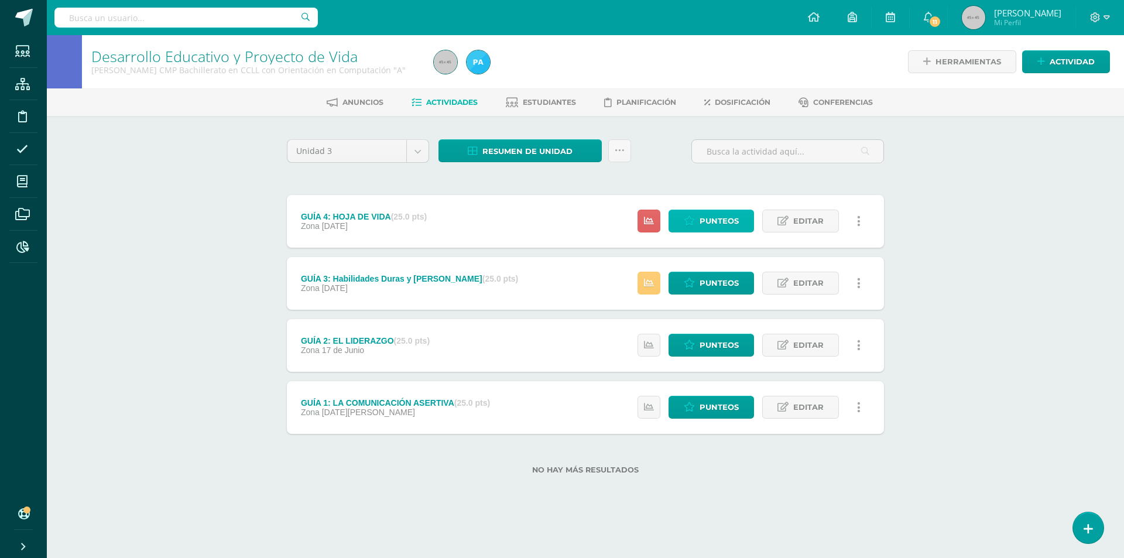
click at [740, 219] on link "Punteos" at bounding box center [710, 221] width 85 height 23
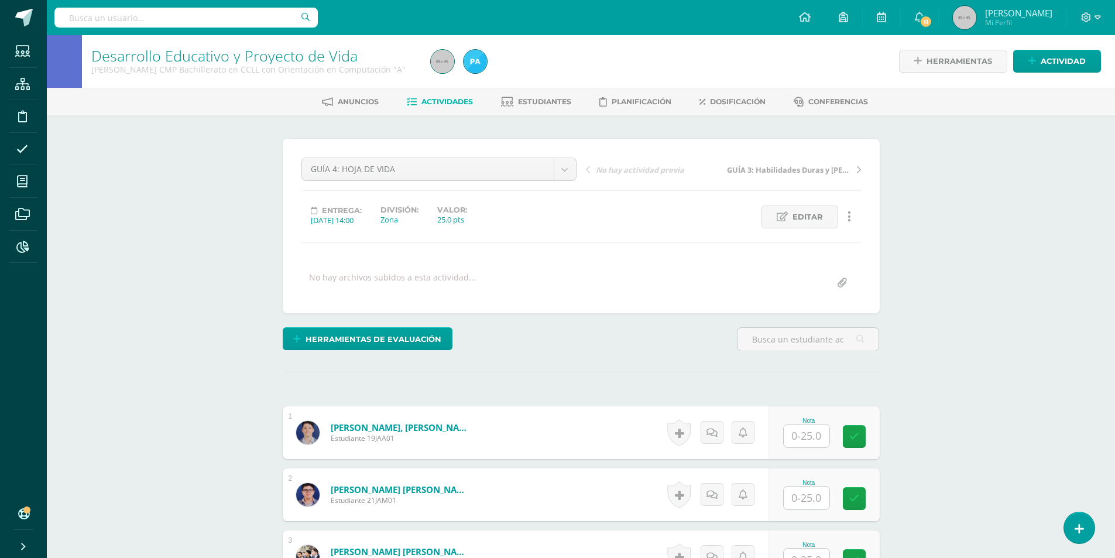
scroll to position [235, 0]
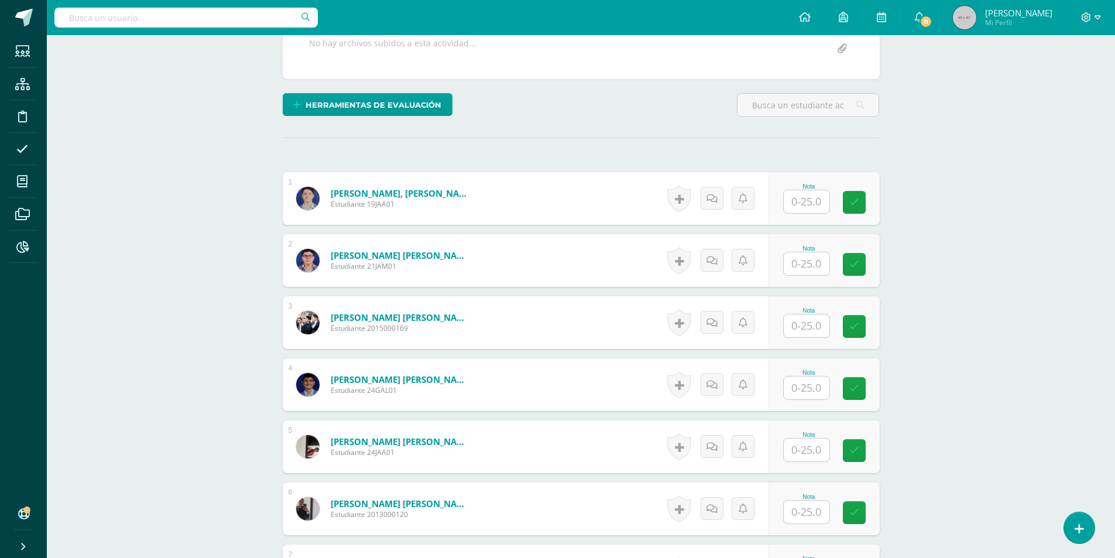
click at [817, 202] on input "text" at bounding box center [807, 201] width 46 height 23
type input "24"
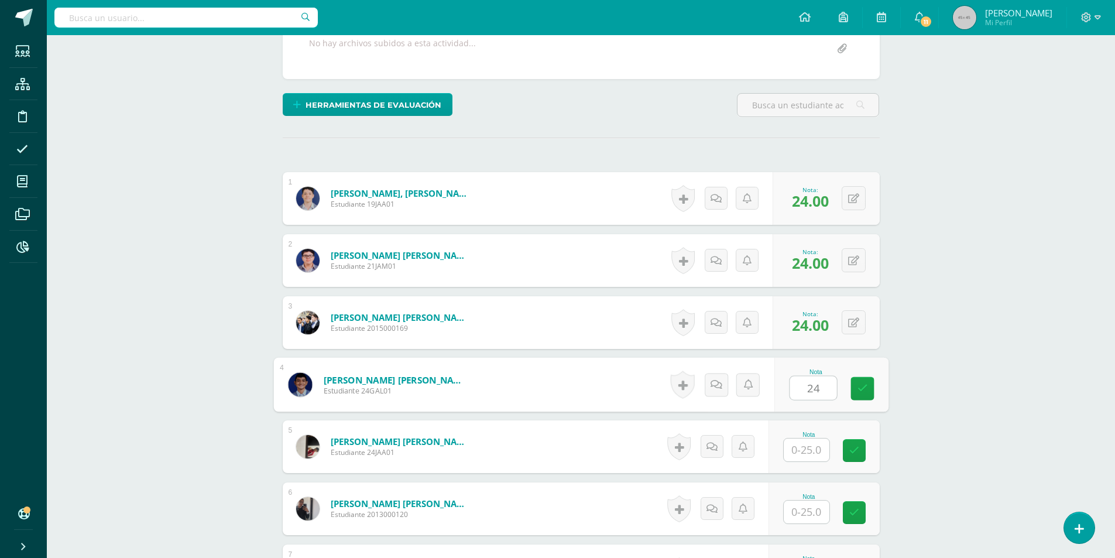
type input "24"
type input "25"
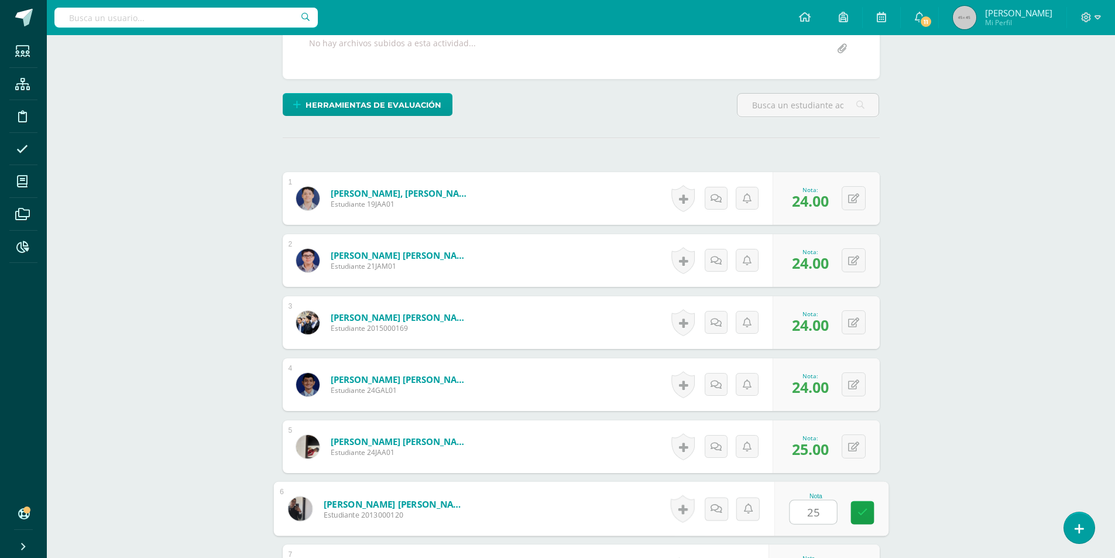
type input "25"
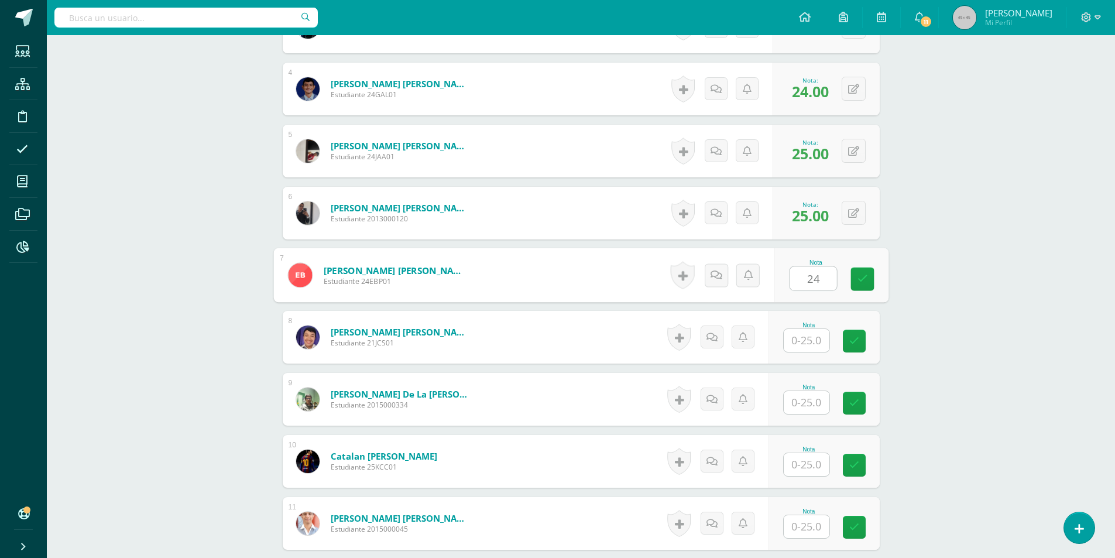
type input "24"
type input "25"
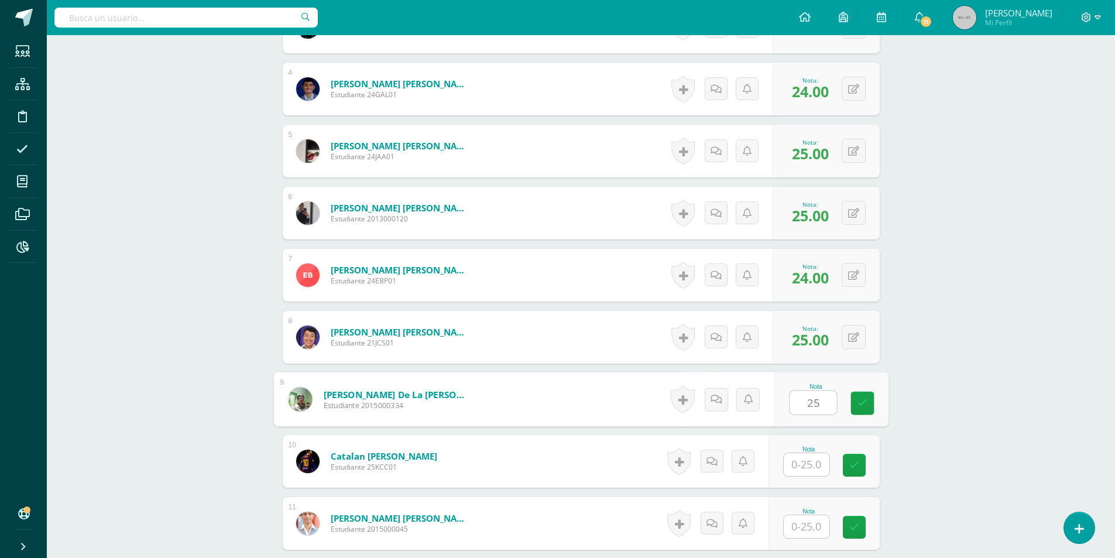
type input "25"
type input "0"
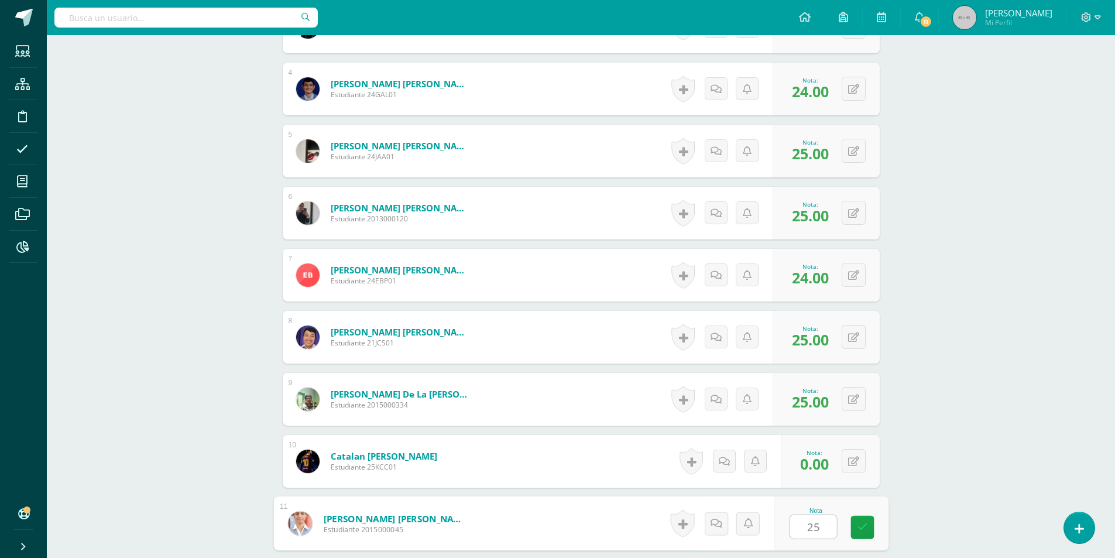
type input "25"
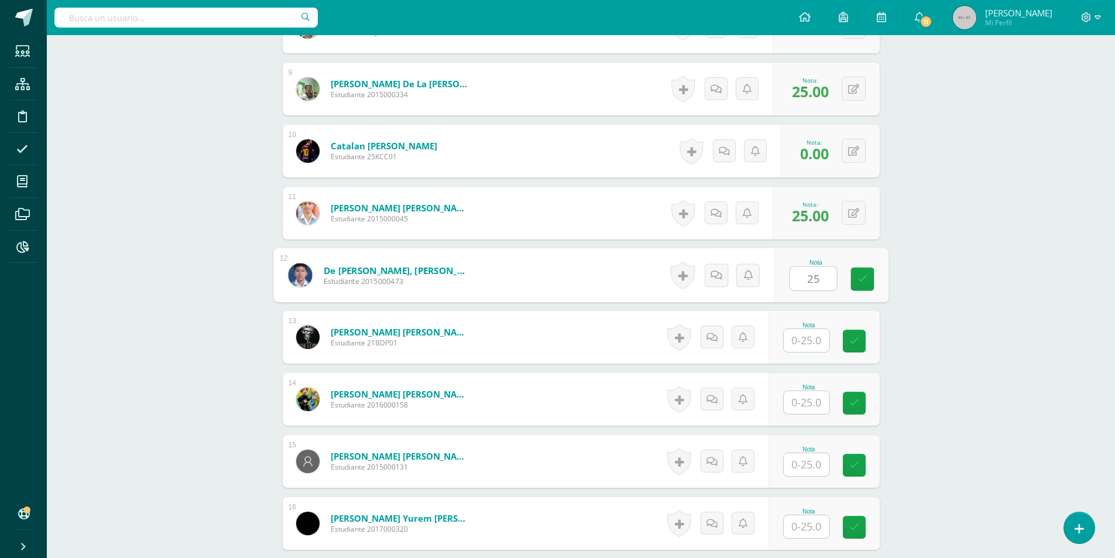
type input "25"
type input "0"
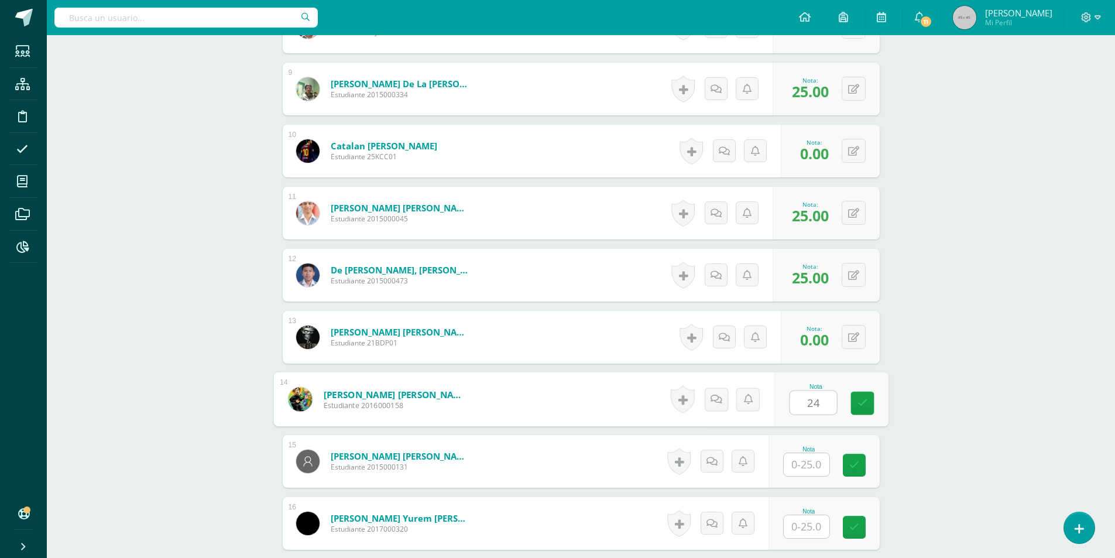
type input "24"
type input "25"
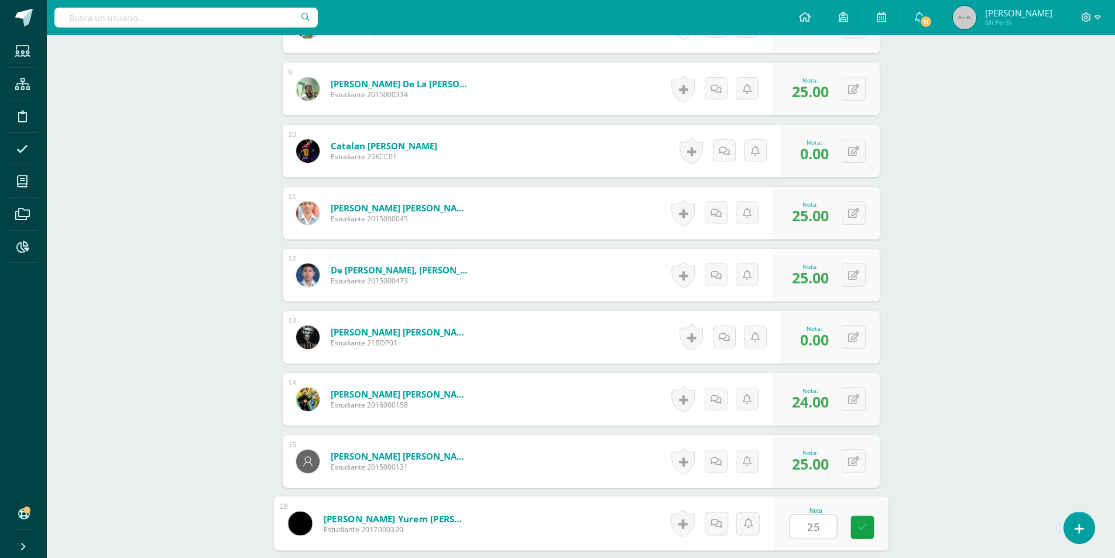
type input "25"
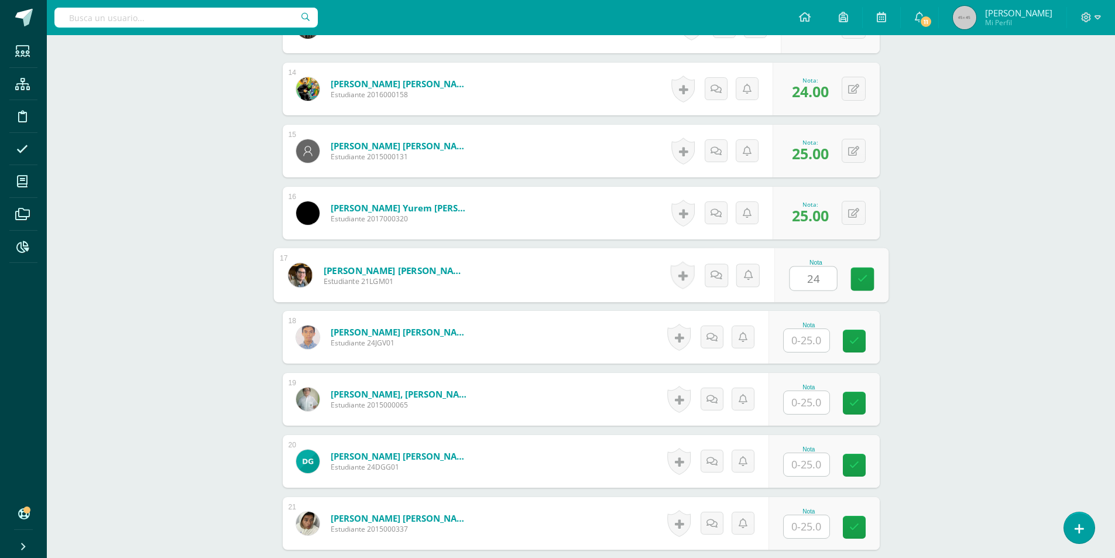
type input "24"
type input "25"
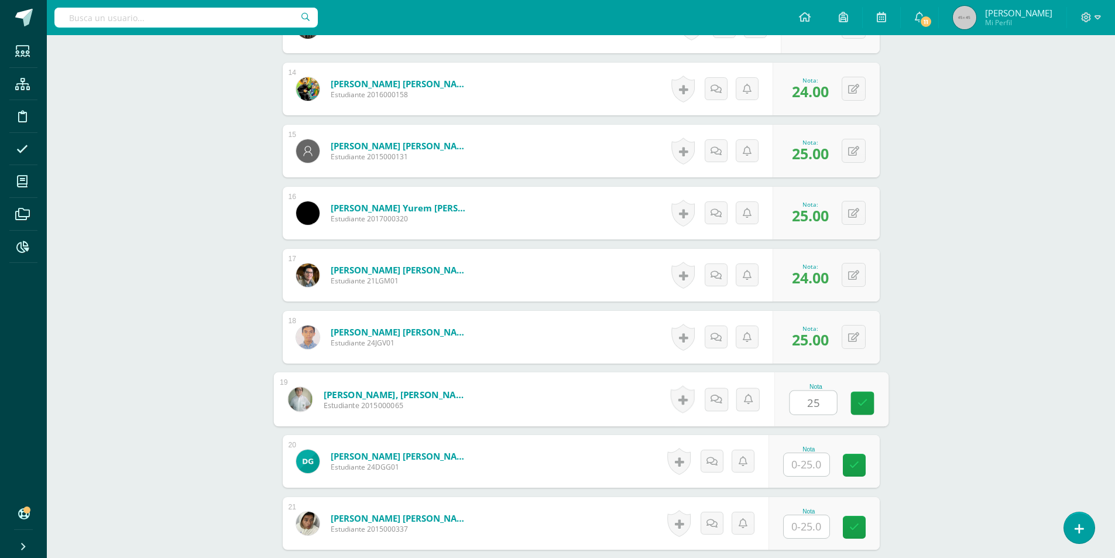
type input "25"
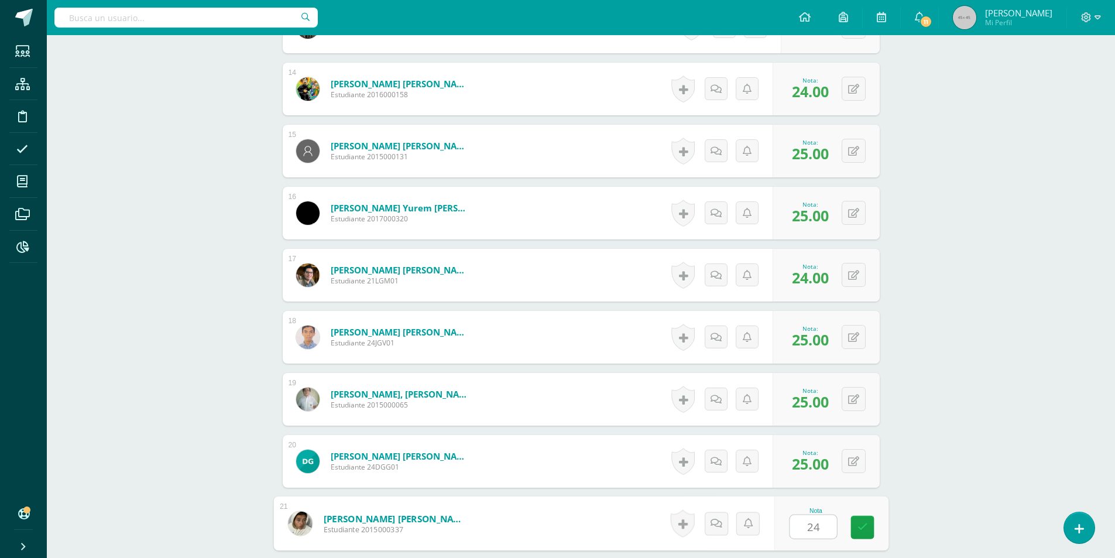
type input "24"
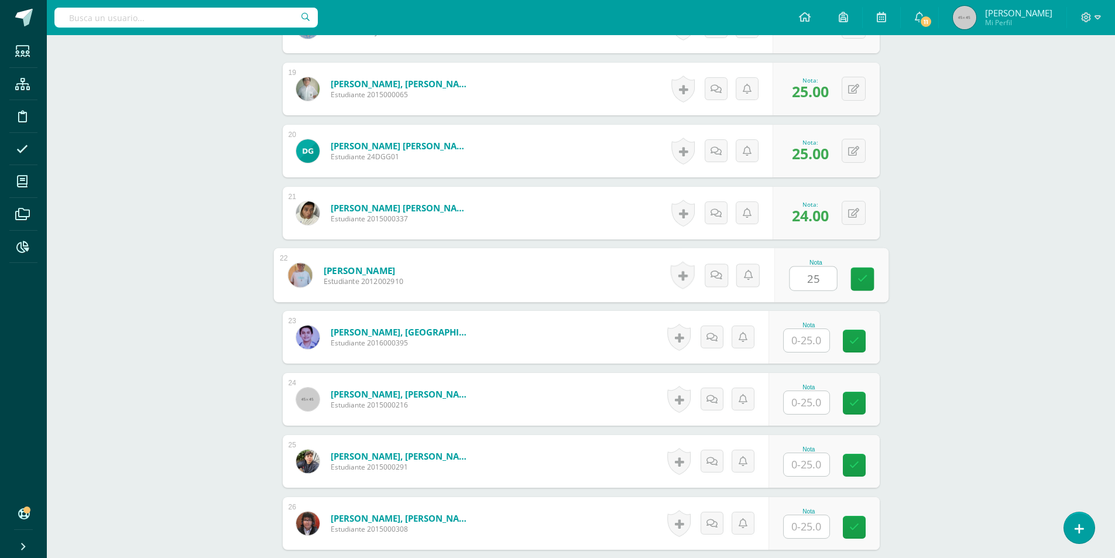
type input "25"
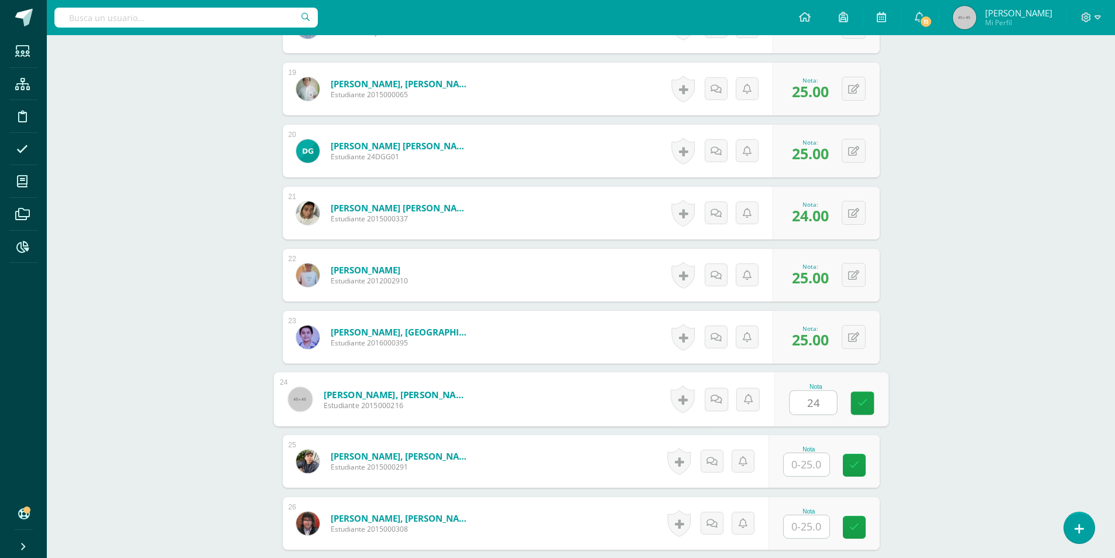
type input "24"
type input "25"
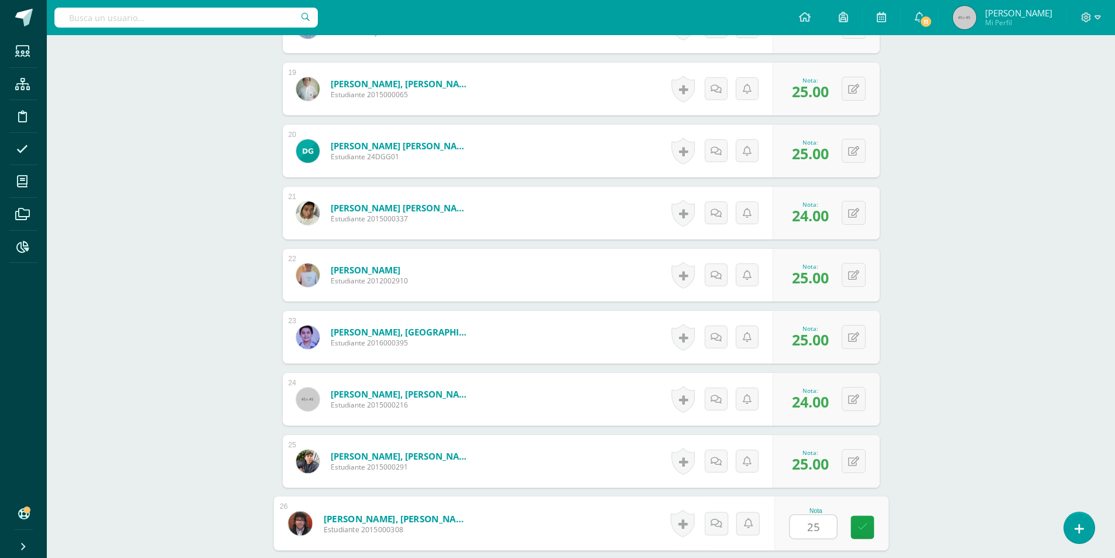
type input "25"
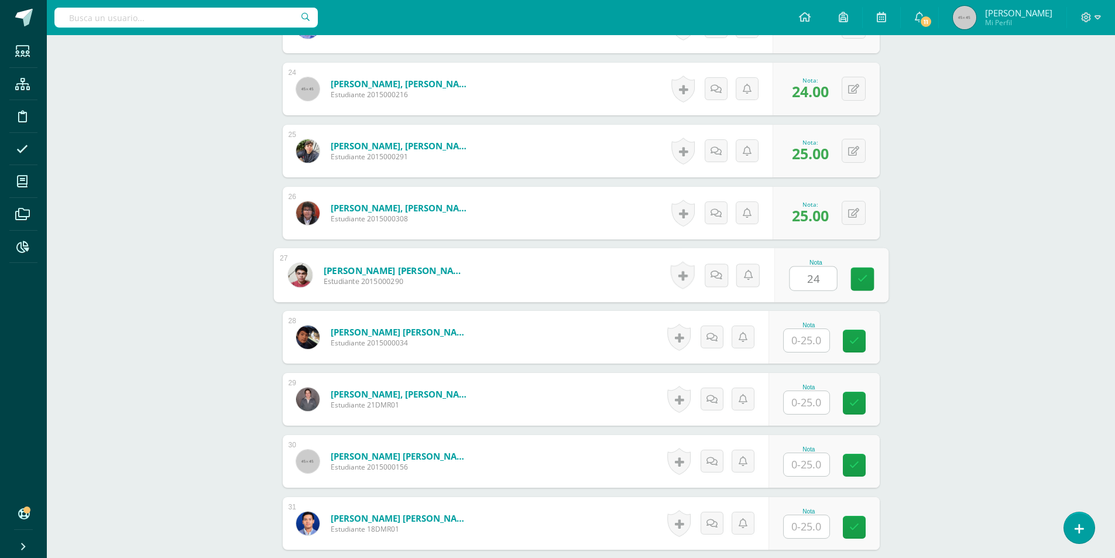
type input "24"
type input "25"
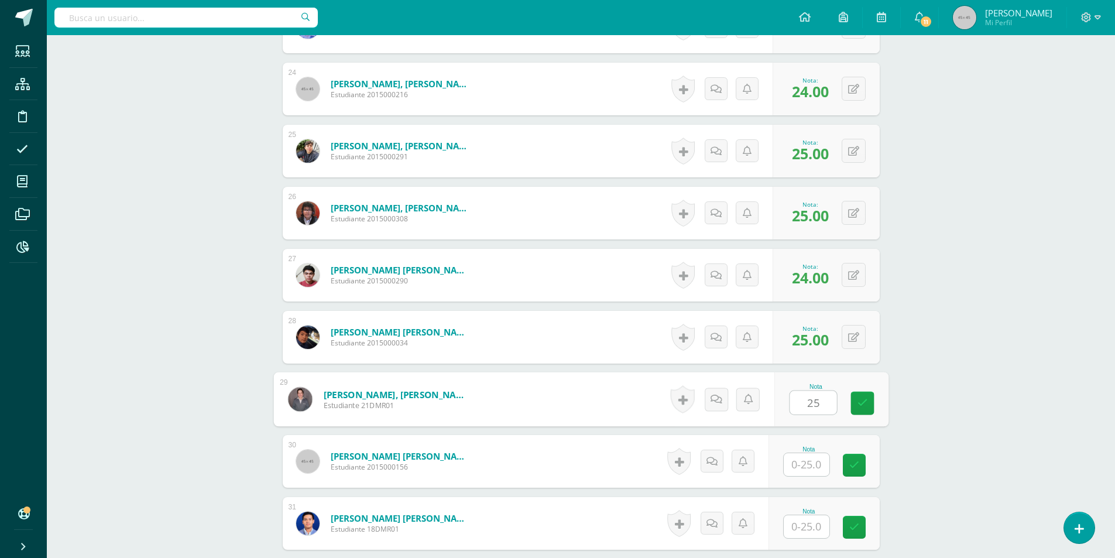
type input "25"
type input "24"
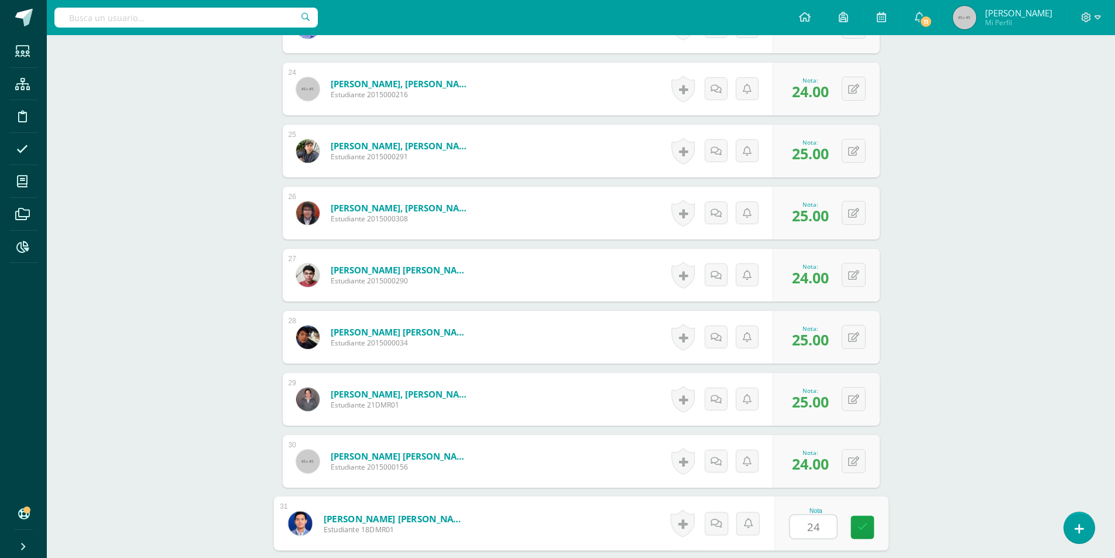
type input "24"
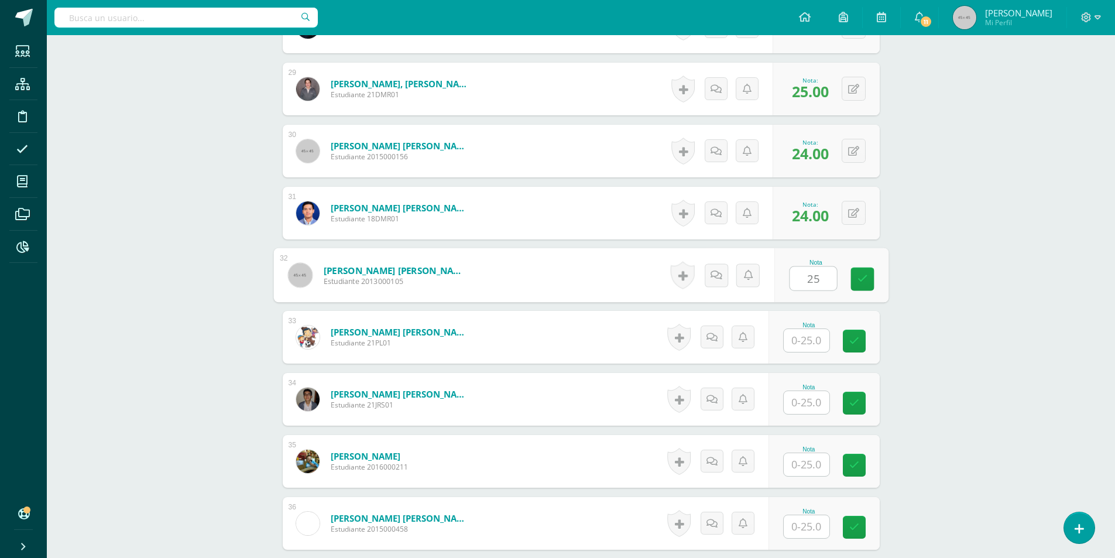
type input "25"
type input "22"
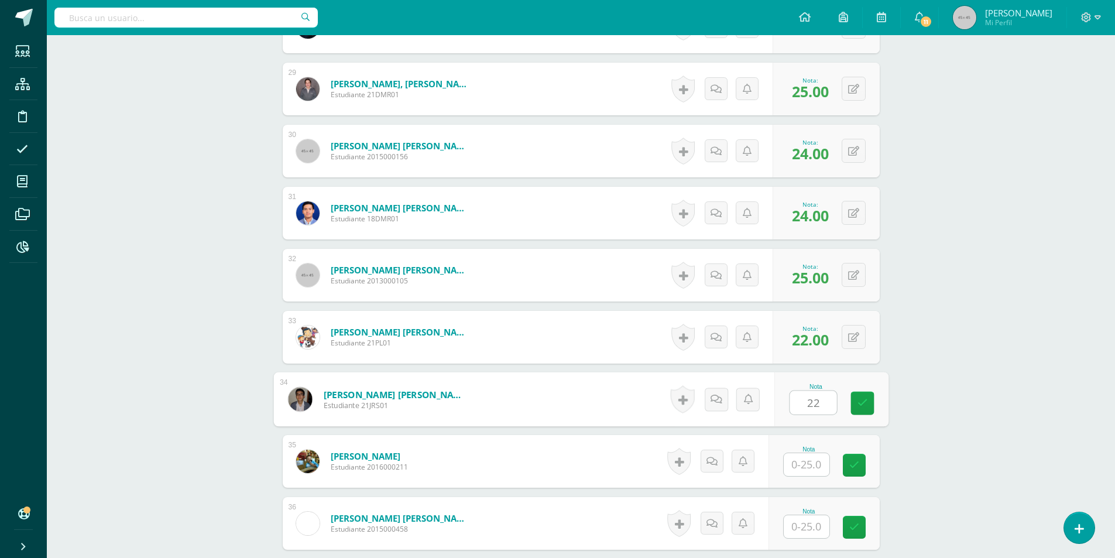
type input "22"
type input "25"
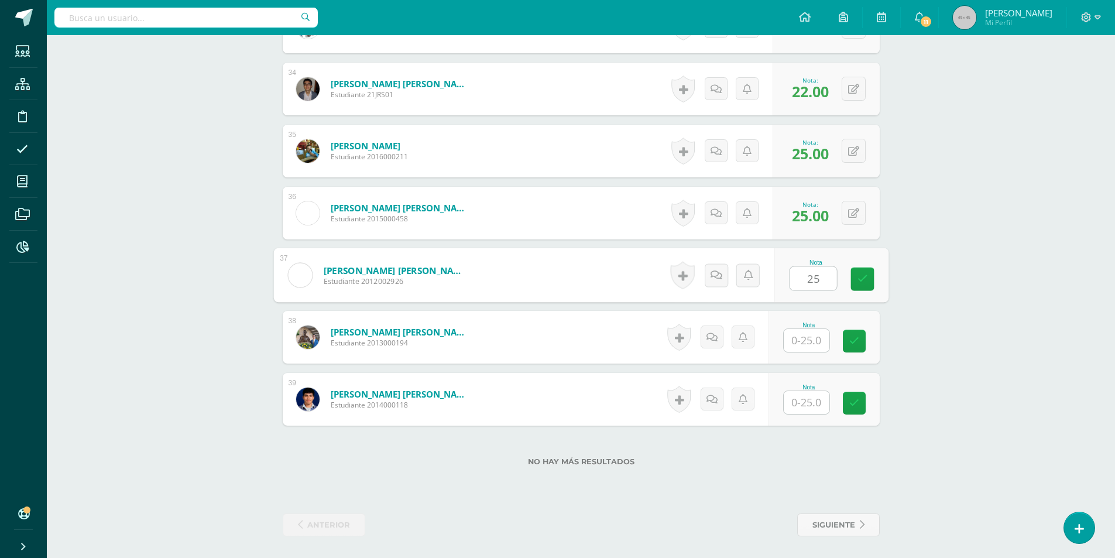
type input "25"
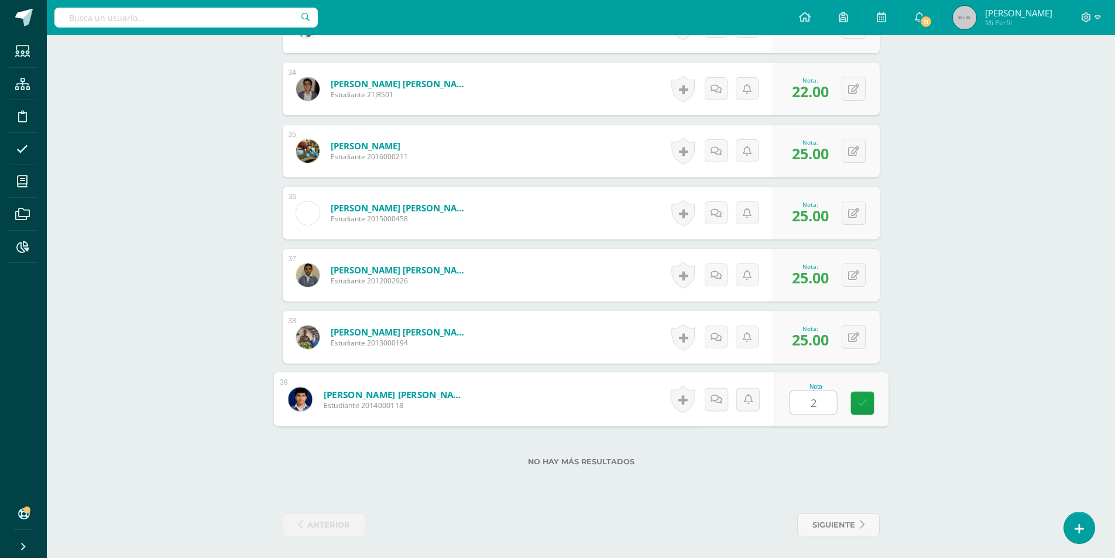
type input "24"
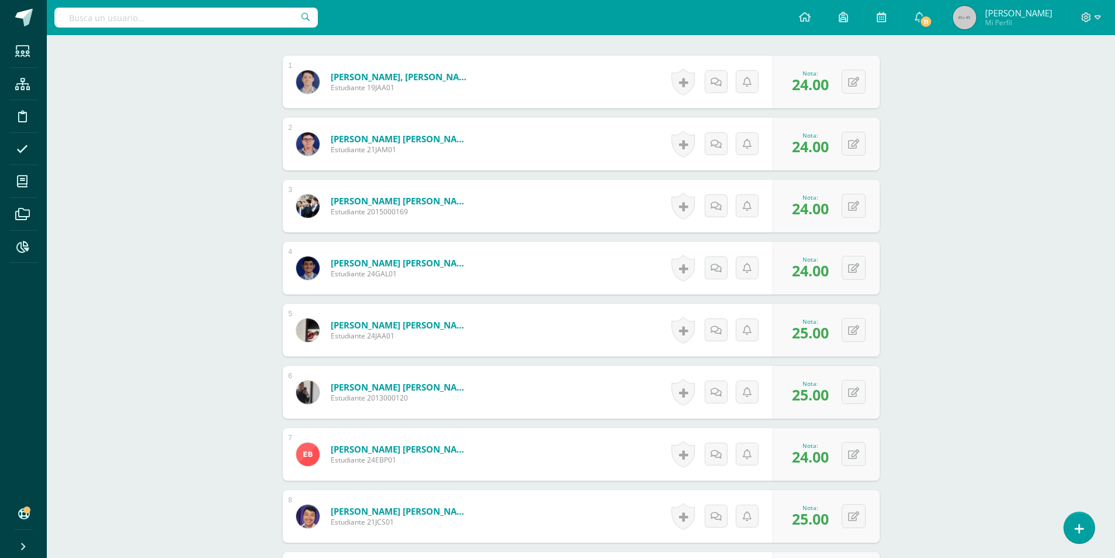
scroll to position [0, 0]
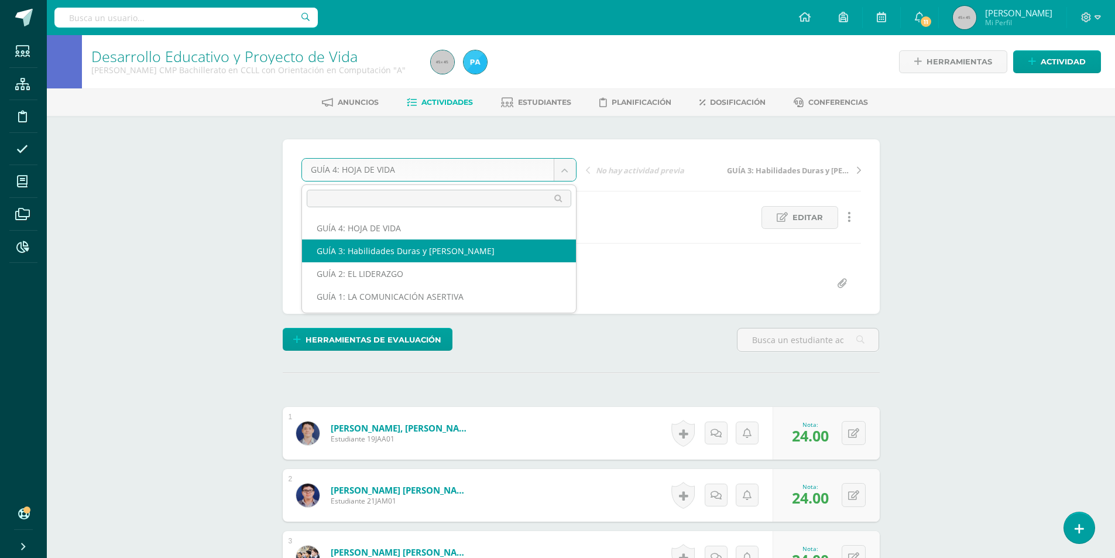
select select "/dashboard/teacher/grade-activity/173998/"
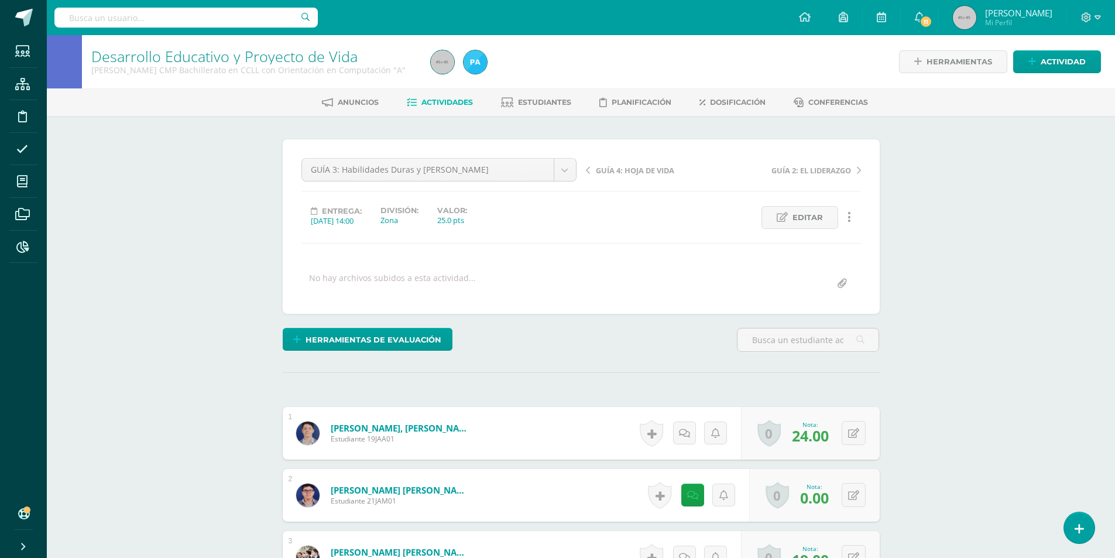
scroll to position [1, 0]
click at [442, 102] on span "Actividades" at bounding box center [447, 101] width 52 height 9
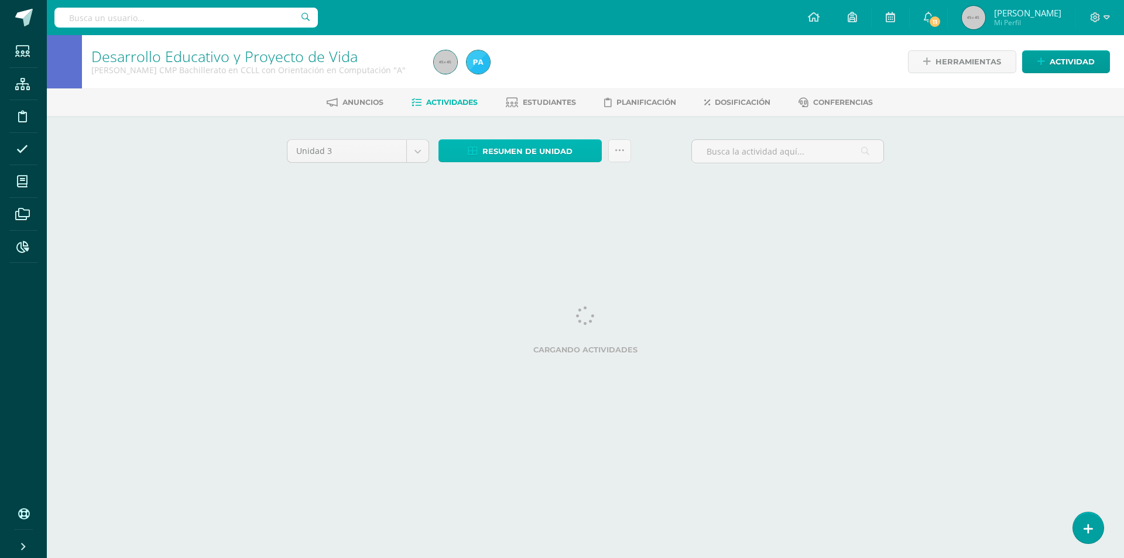
click at [501, 152] on span "Resumen de unidad" at bounding box center [527, 151] width 90 height 22
click at [493, 80] on div at bounding box center [478, 61] width 33 height 53
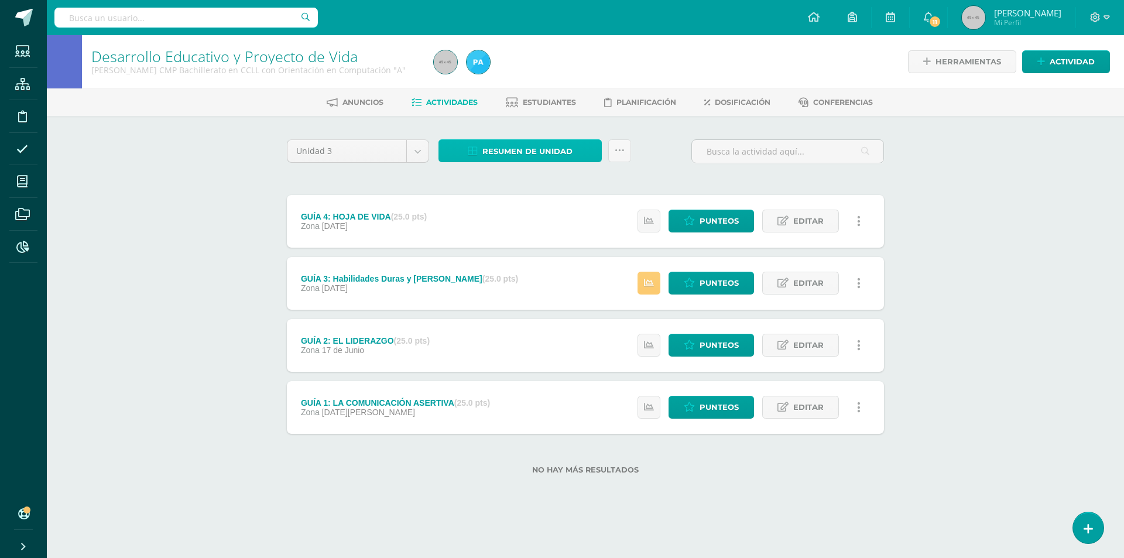
click at [495, 152] on span "Resumen de unidad" at bounding box center [527, 151] width 90 height 22
click at [519, 148] on span "Resumen de unidad" at bounding box center [527, 151] width 90 height 22
click at [507, 77] on link "Descargar como HTML" at bounding box center [520, 75] width 125 height 18
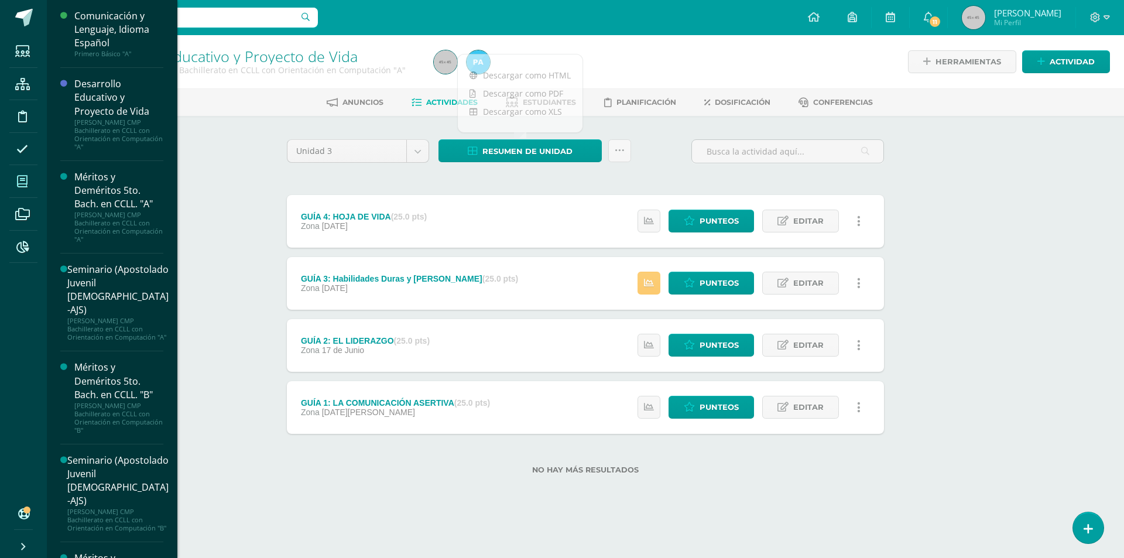
click at [26, 176] on icon at bounding box center [22, 182] width 11 height 12
